Goal: Information Seeking & Learning: Learn about a topic

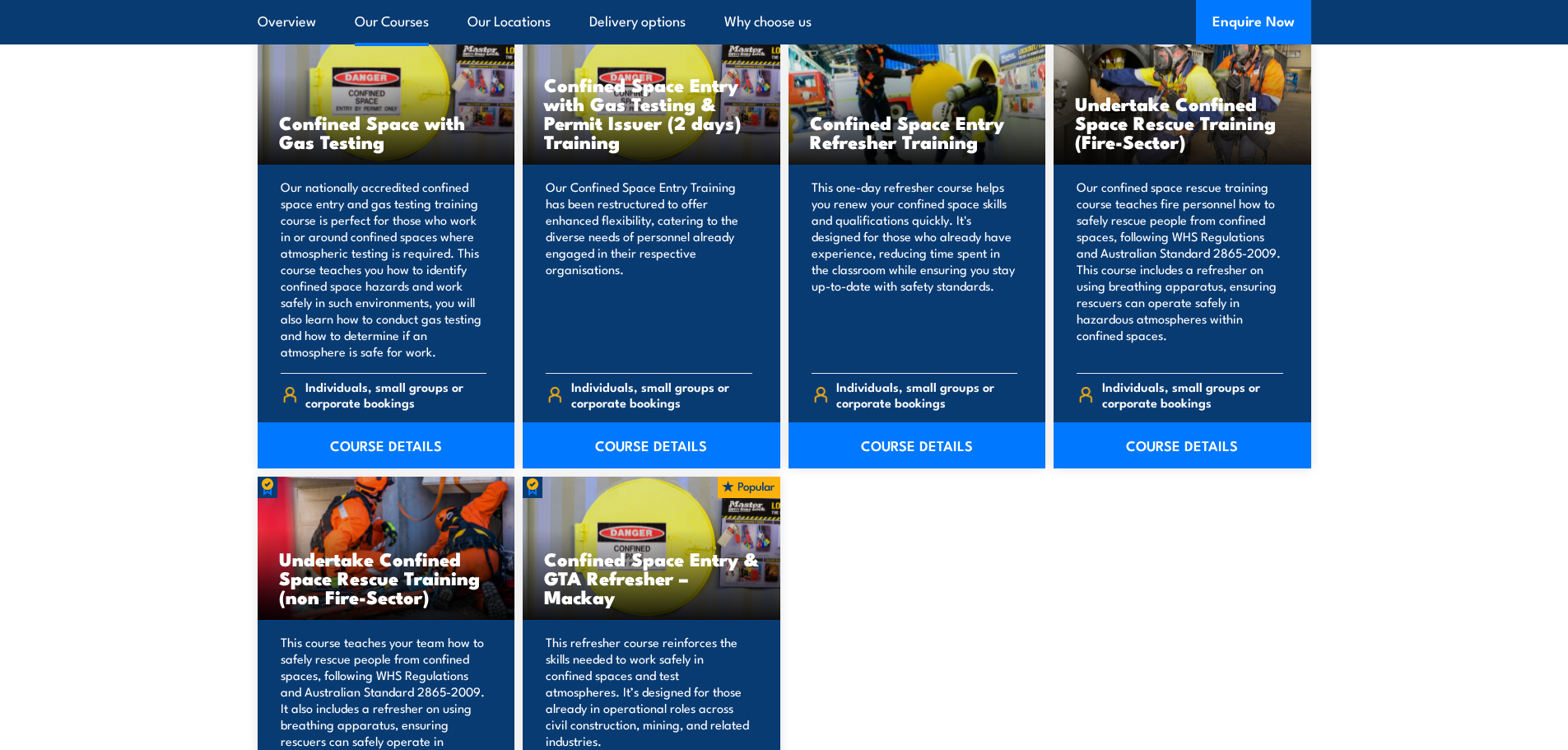
scroll to position [1372, 0]
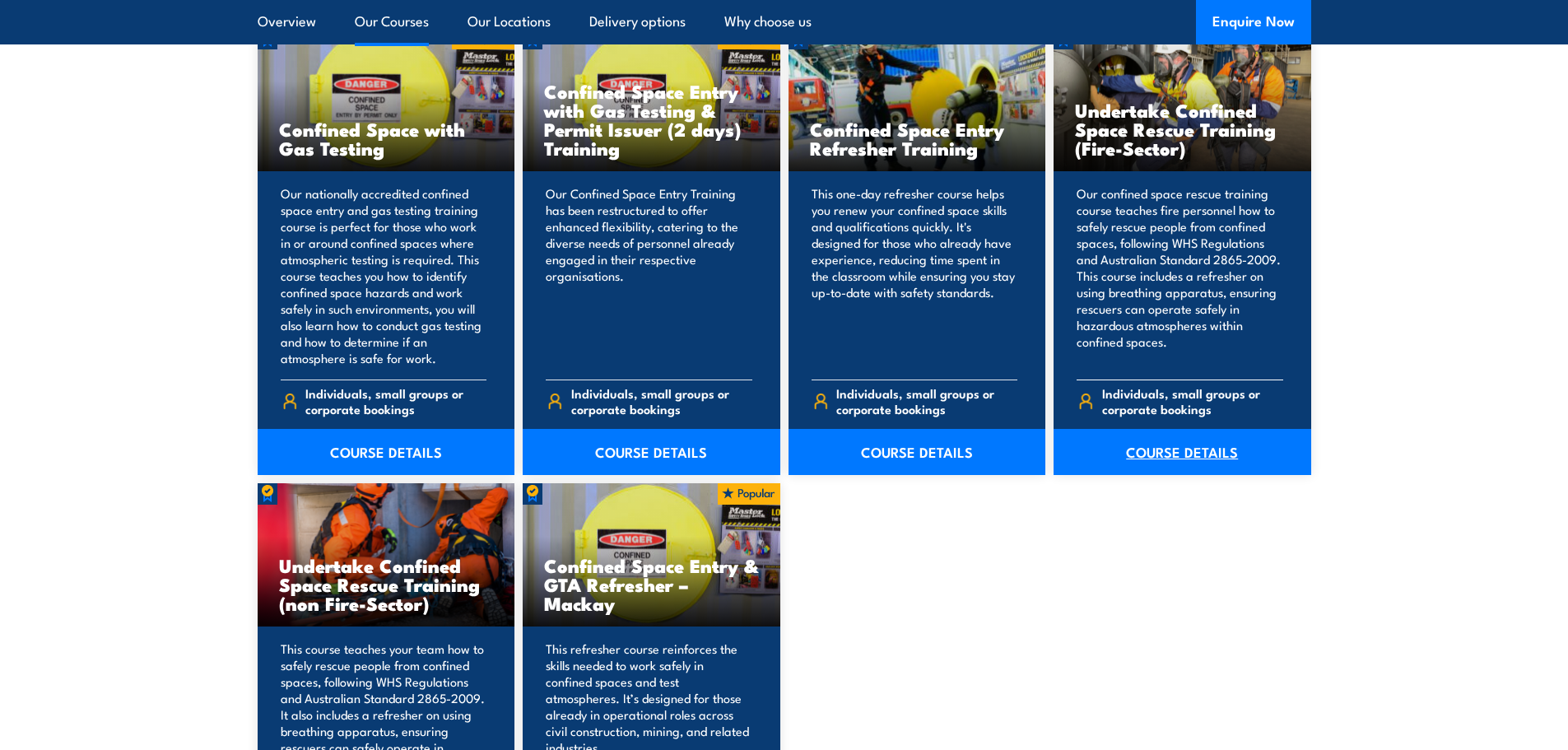
click at [1227, 461] on link "COURSE DETAILS" at bounding box center [1183, 452] width 258 height 46
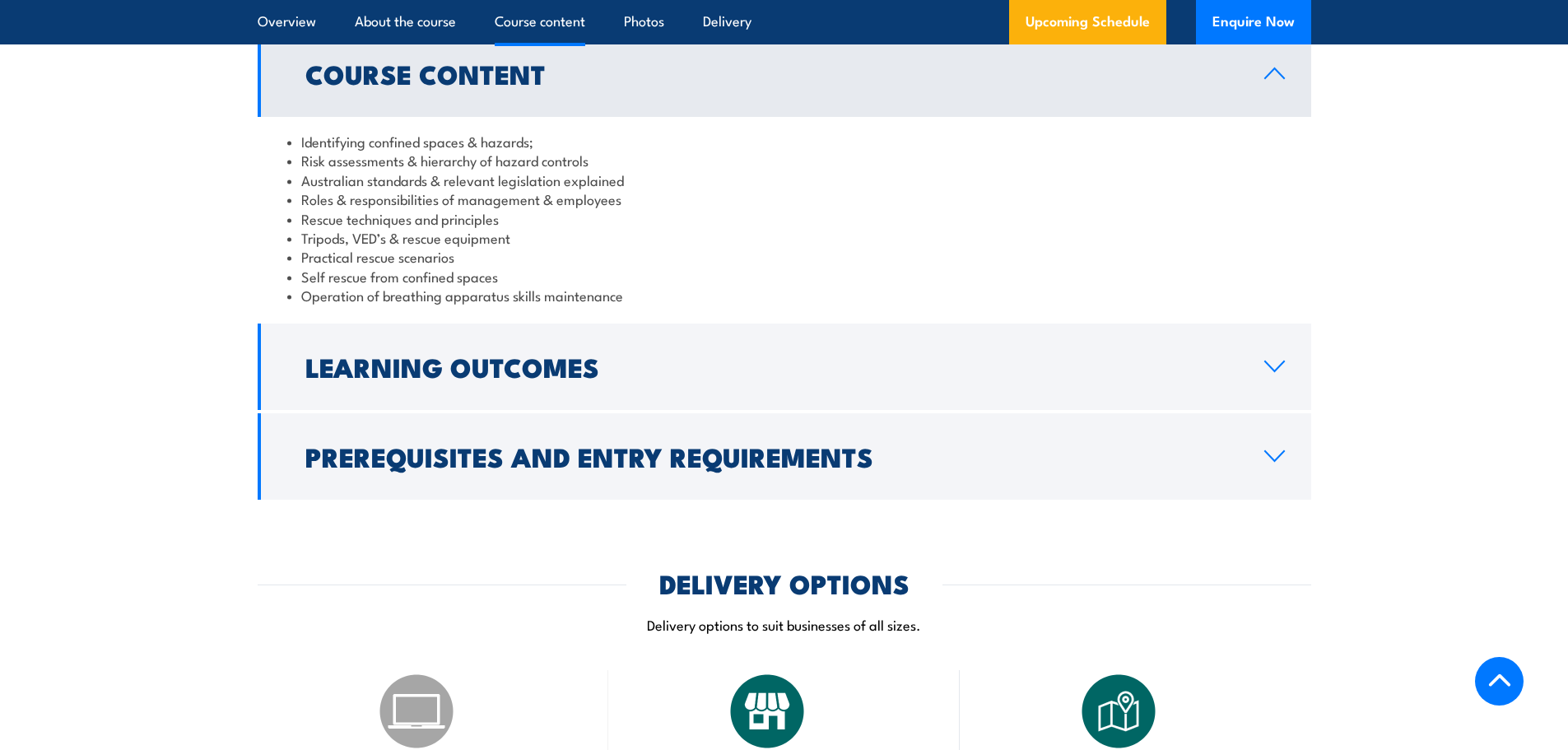
scroll to position [1646, 0]
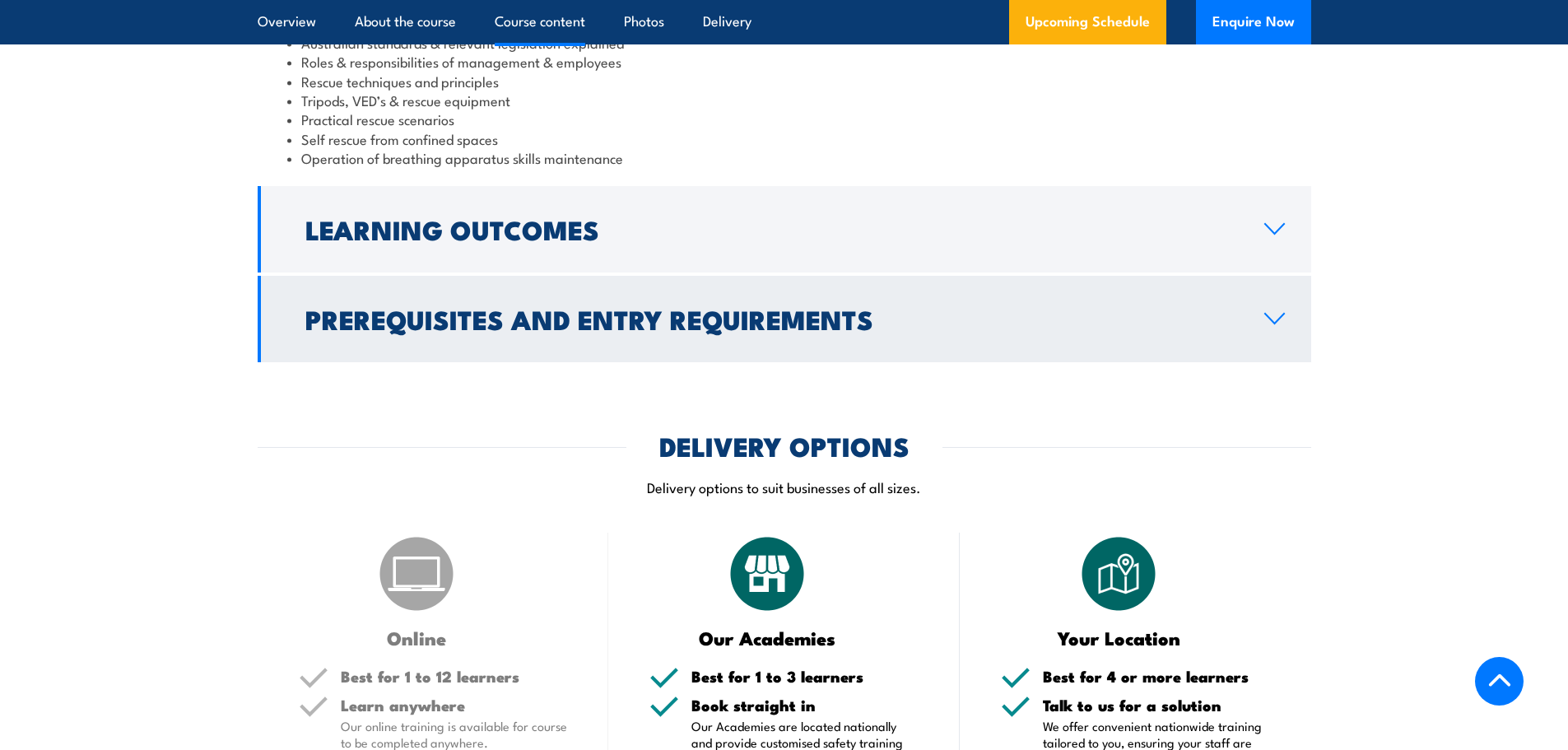
click at [1279, 325] on link "Prerequisites and Entry Requirements" at bounding box center [785, 318] width 1054 height 87
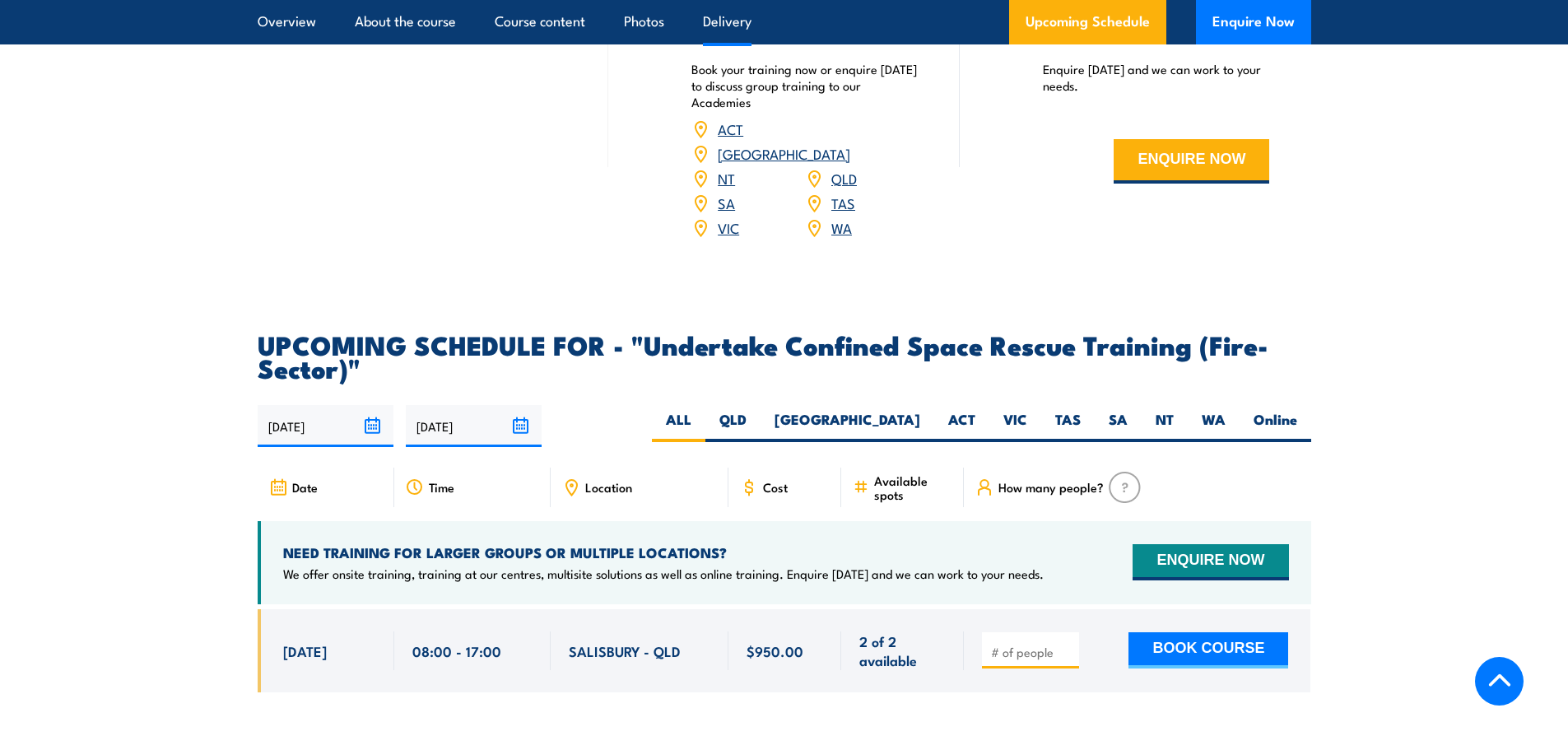
scroll to position [2863, 0]
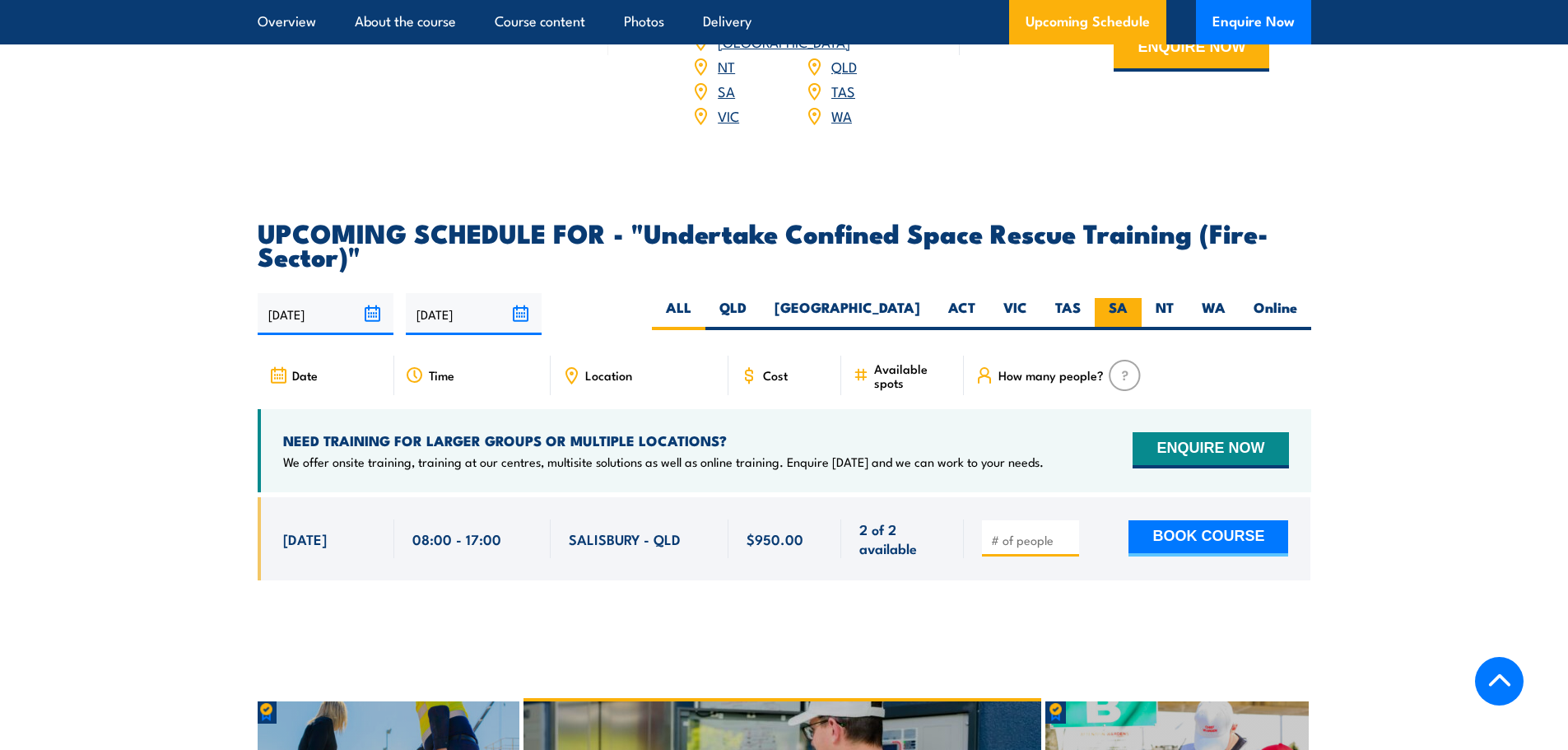
click at [1120, 298] on label "SA" at bounding box center [1118, 313] width 47 height 32
click at [1128, 298] on input "SA" at bounding box center [1133, 303] width 11 height 11
radio input "true"
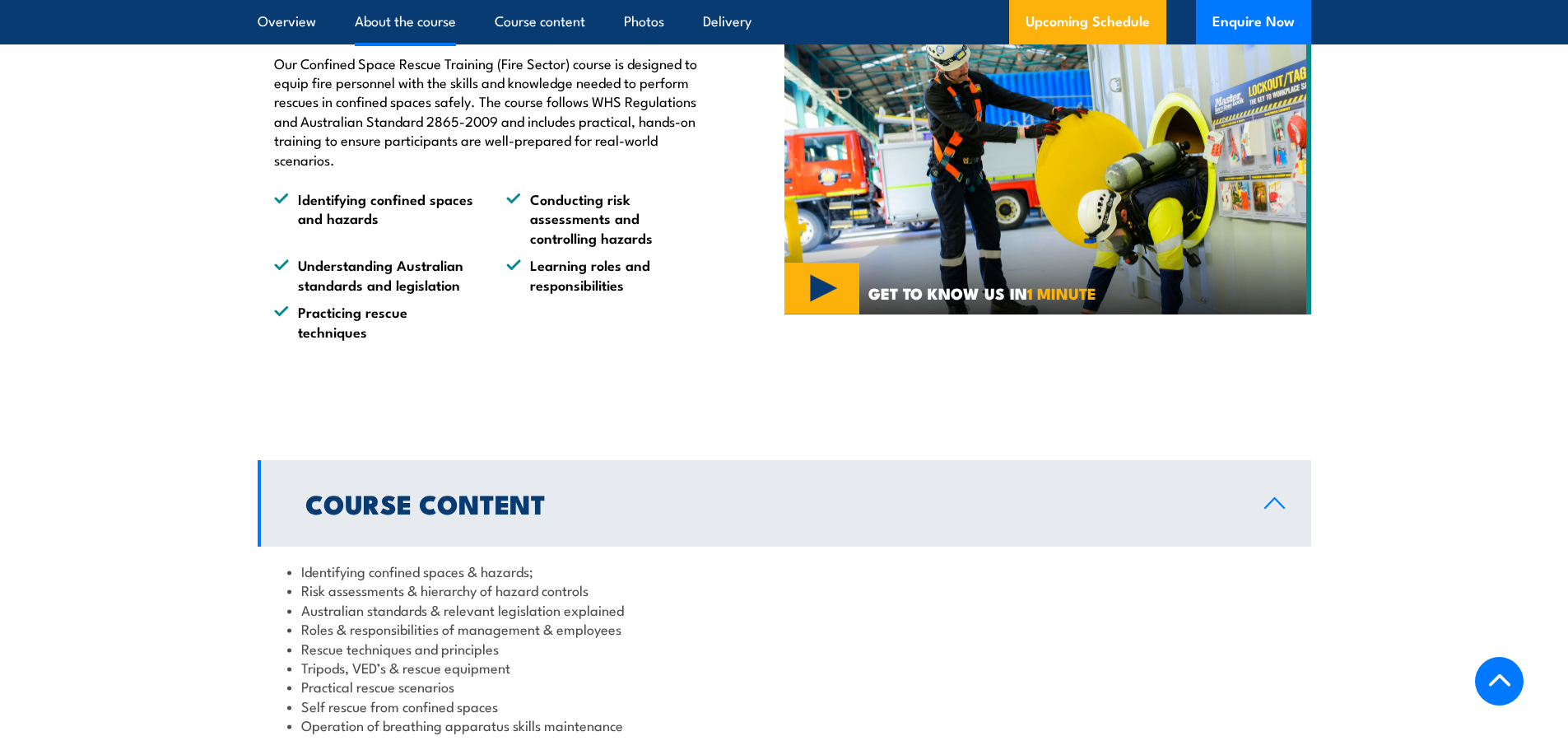
scroll to position [930, 0]
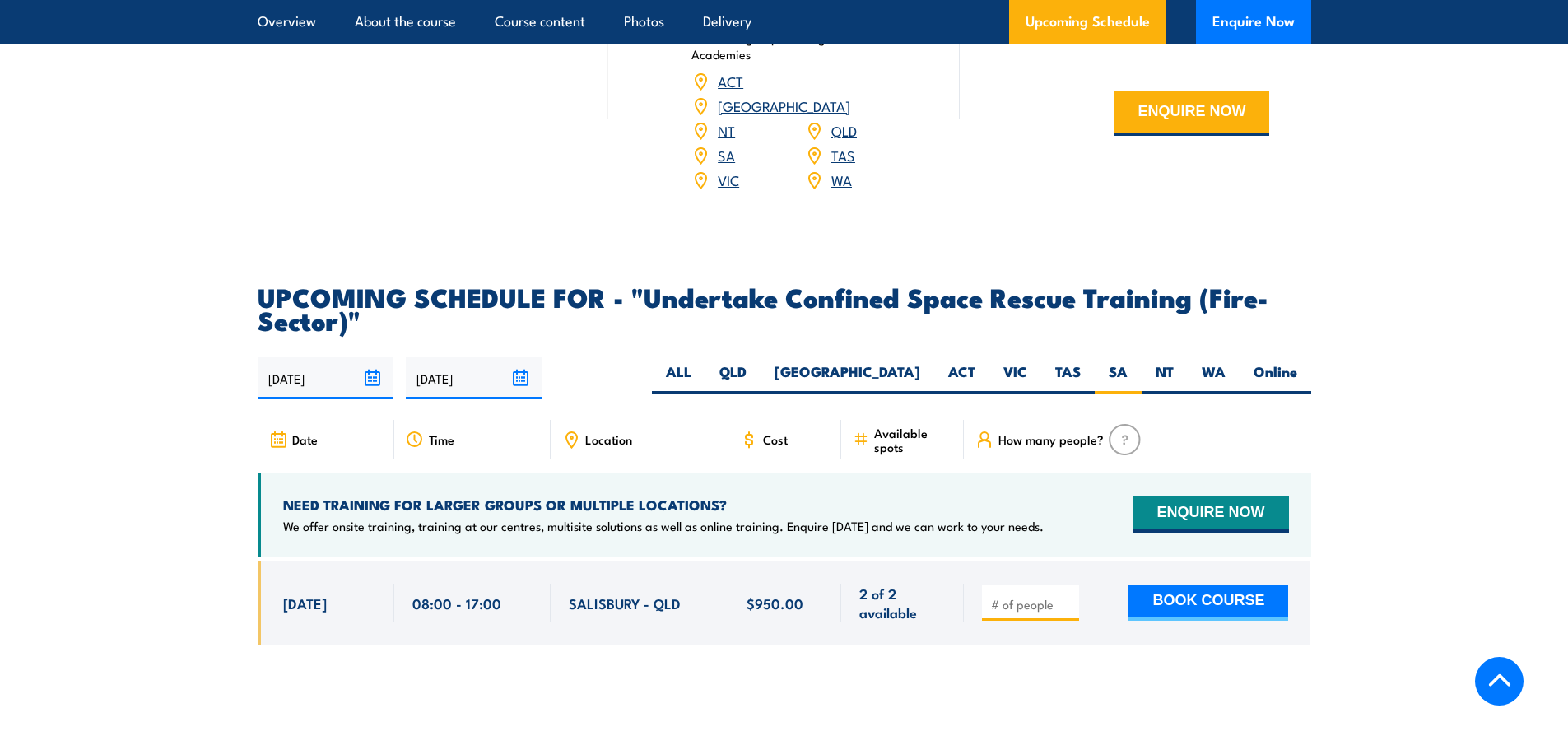
scroll to position [2451, 0]
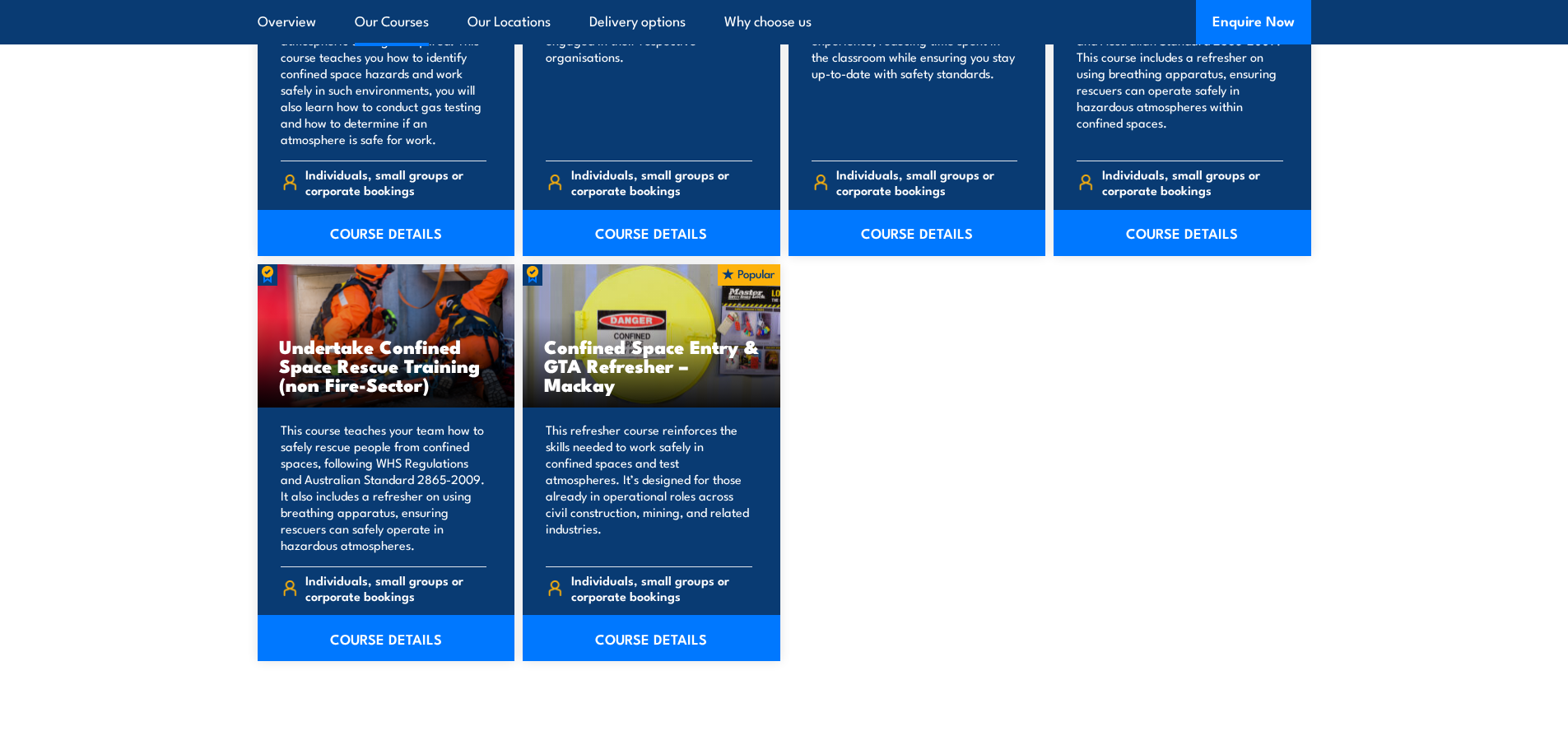
scroll to position [1646, 0]
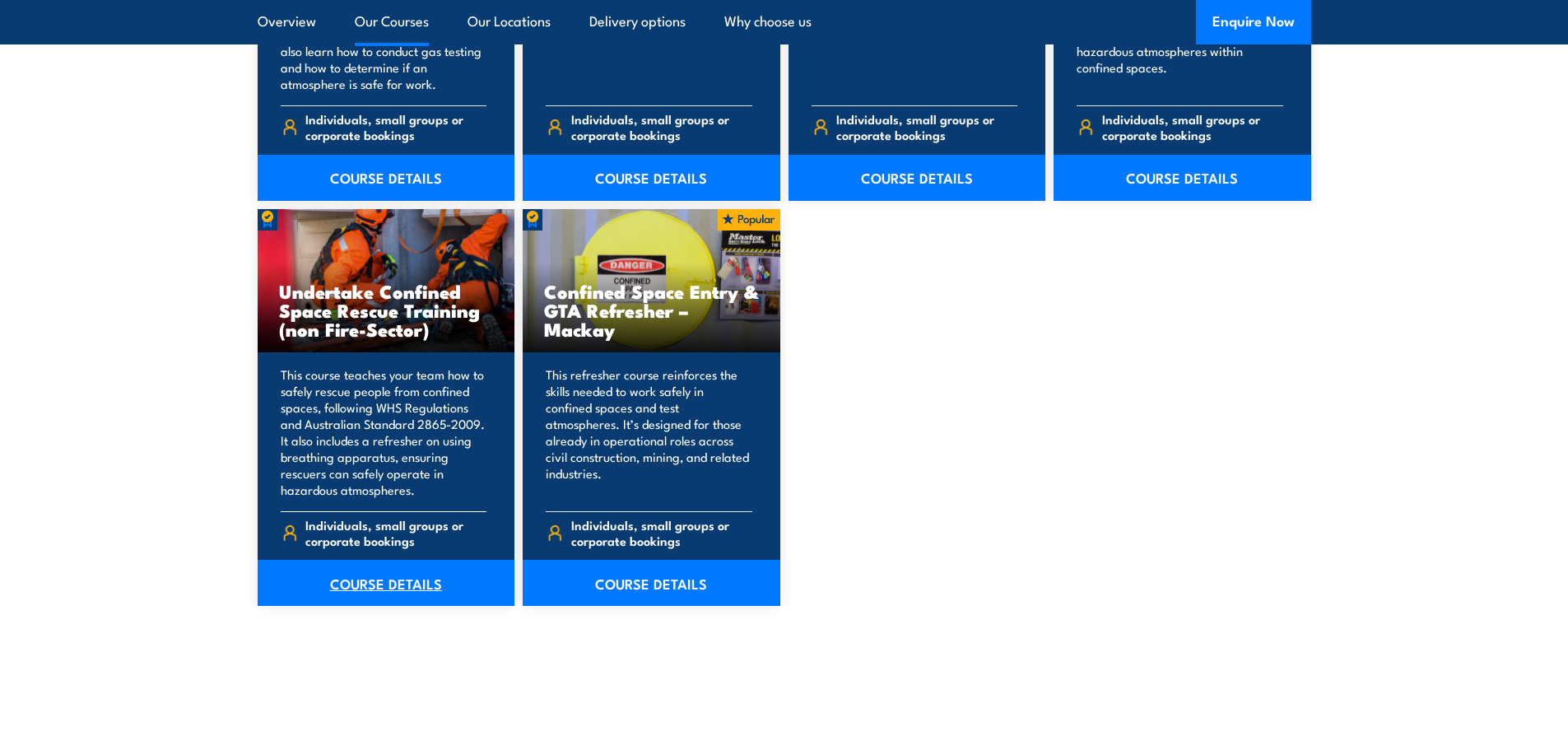
click at [382, 584] on link "COURSE DETAILS" at bounding box center [387, 583] width 258 height 46
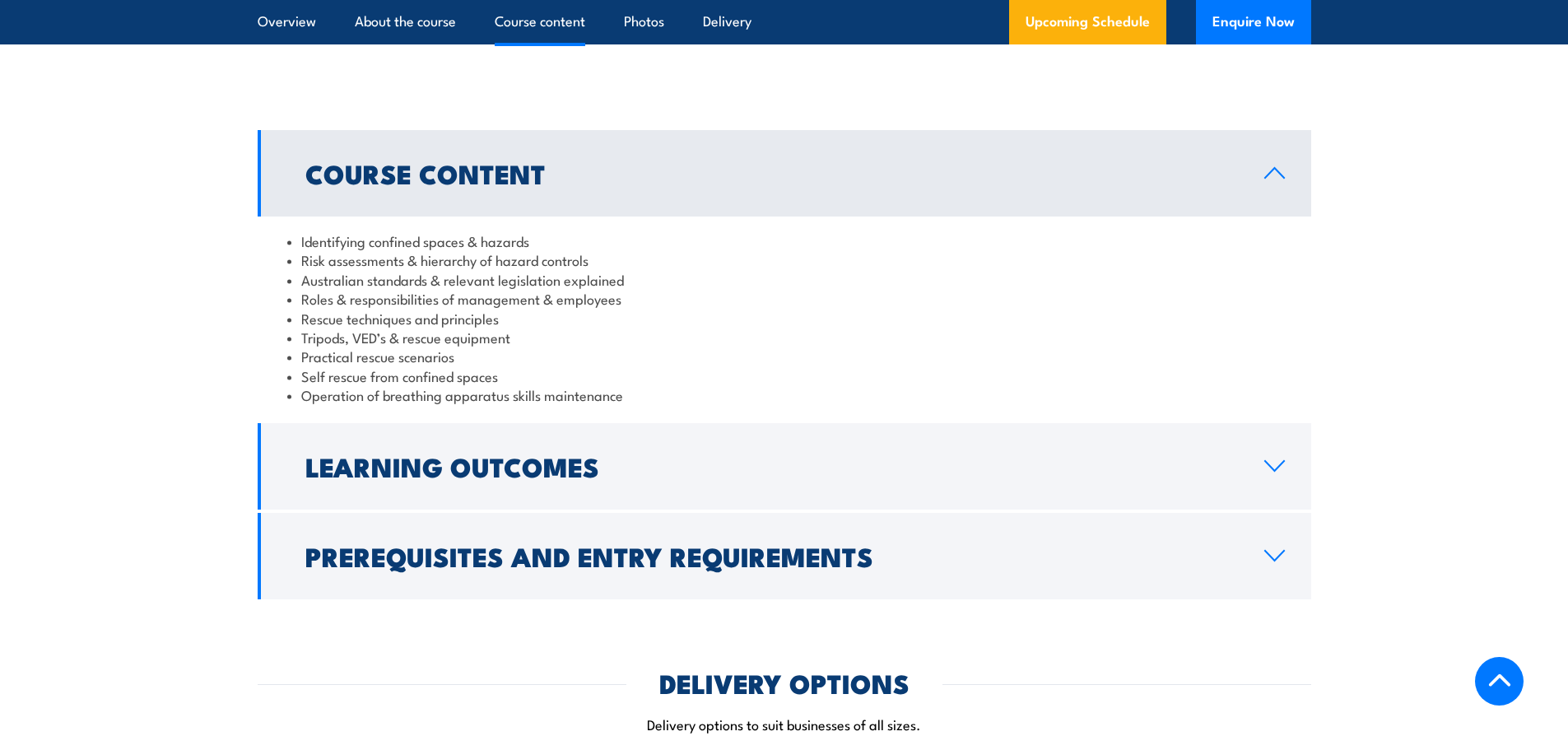
scroll to position [1784, 0]
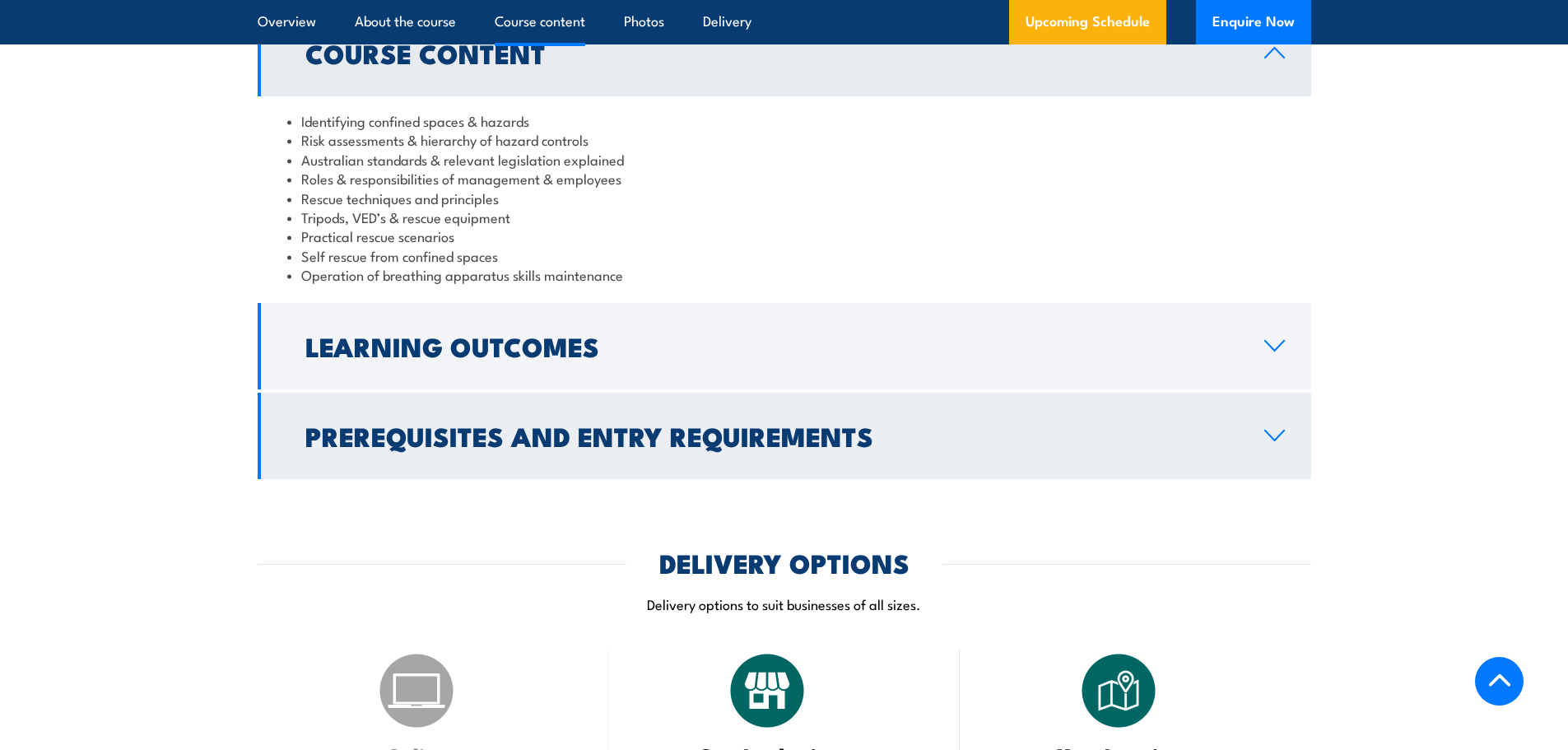
click at [1274, 434] on icon at bounding box center [1274, 436] width 22 height 13
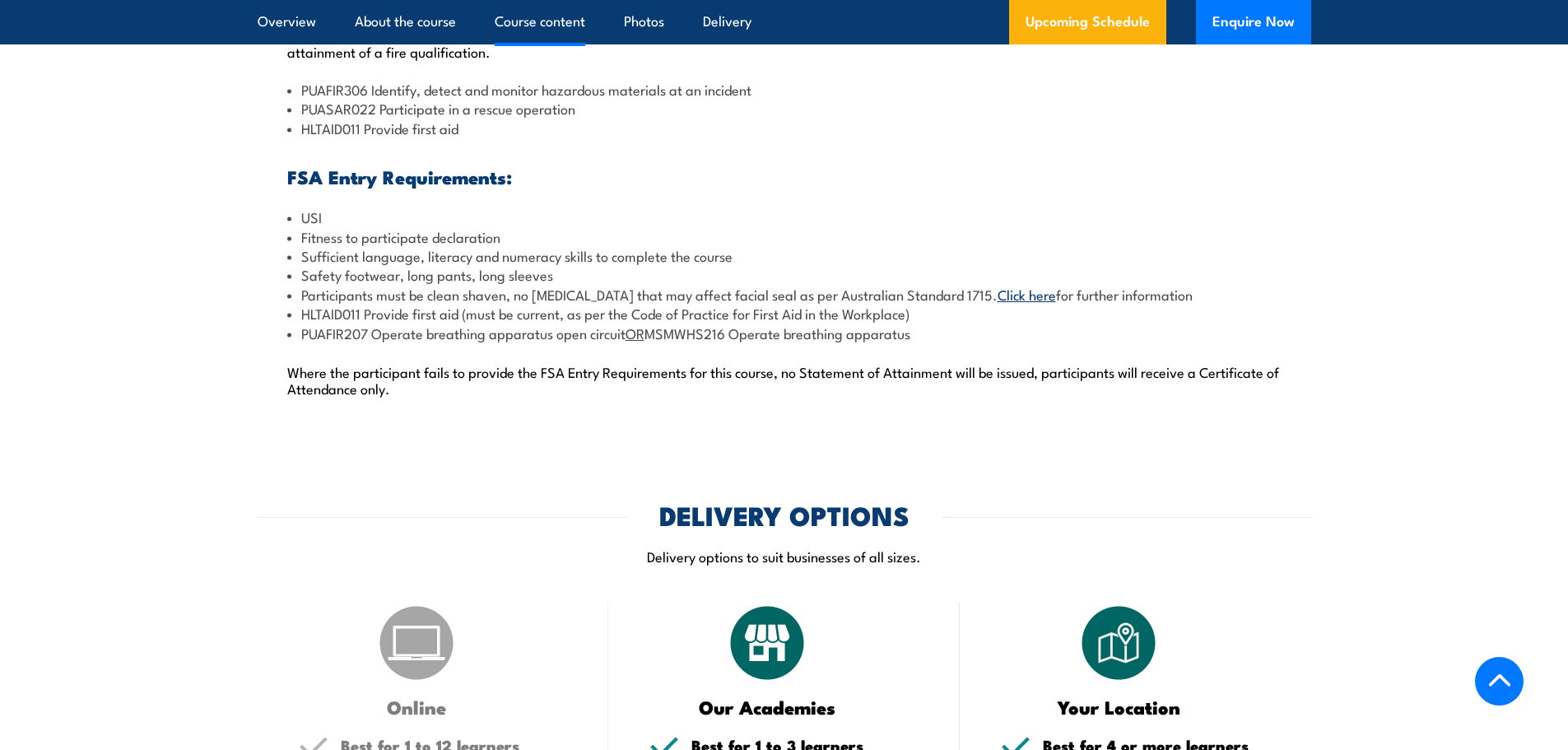
scroll to position [961, 0]
